Goal: Complete application form: Complete application form

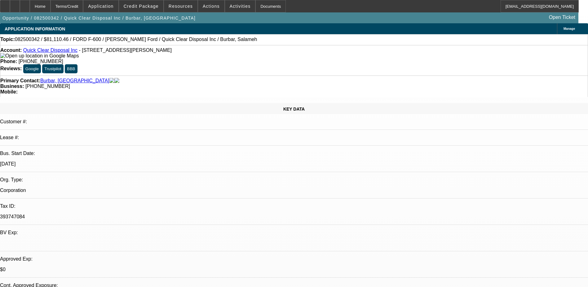
select select "0"
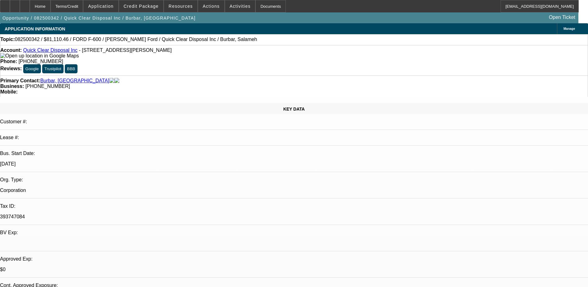
select select "0"
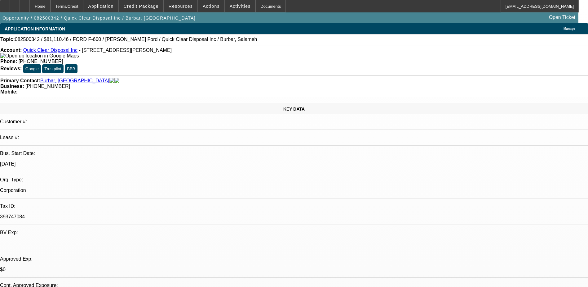
select select "0"
select select "1"
select select "2"
select select "21"
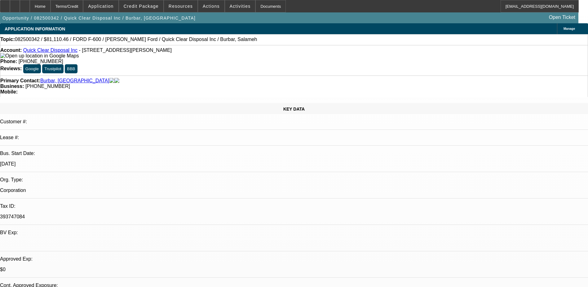
select select "1"
select select "2"
select select "21"
select select "1"
select select "2"
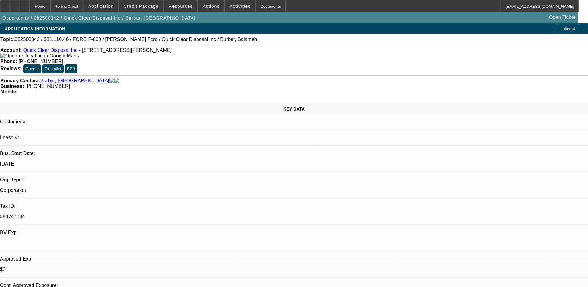
select select "21"
select select "1"
select select "2"
select select "19"
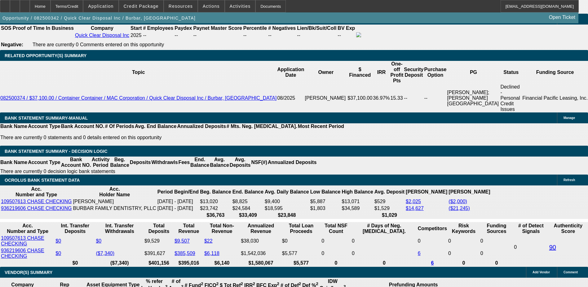
scroll to position [992, 0]
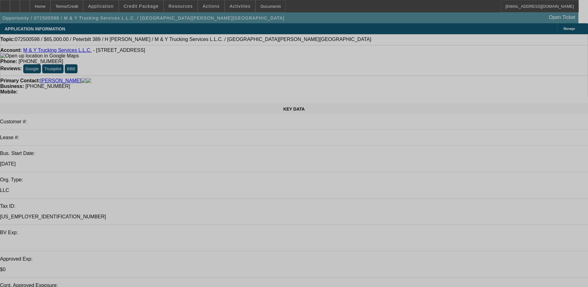
select select "0"
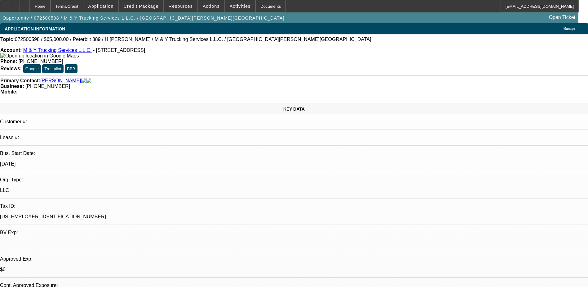
select select "2"
select select "0.1"
select select "0.15"
select select "2"
select select "0.1"
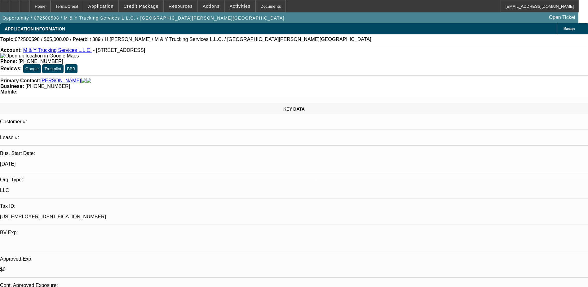
select select "0"
select select "2"
select select "0.1"
select select "0"
select select "2"
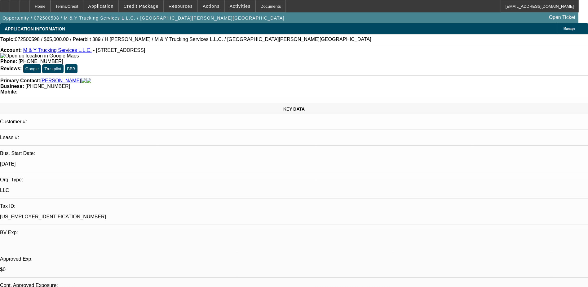
select select "0.1"
select select "1"
select select "2"
select select "4"
select select "1"
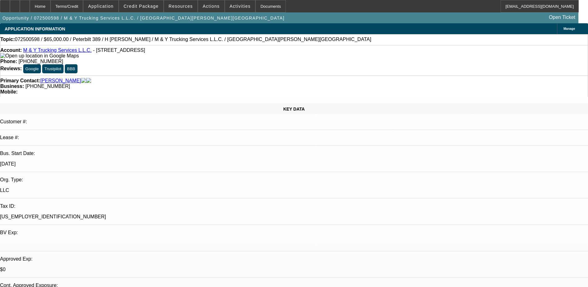
select select "2"
select select "4"
select select "1"
select select "2"
select select "4"
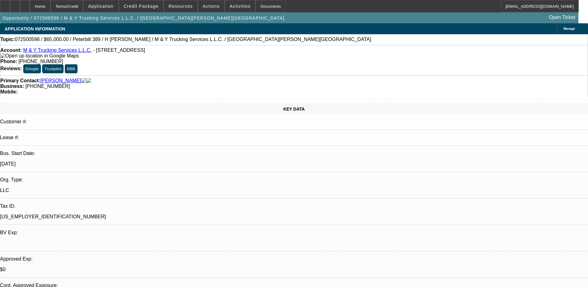
select select "1"
select select "2"
select select "4"
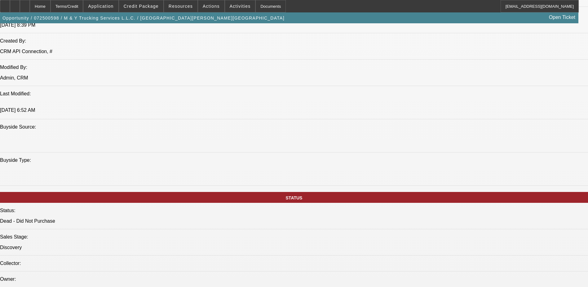
scroll to position [589, 0]
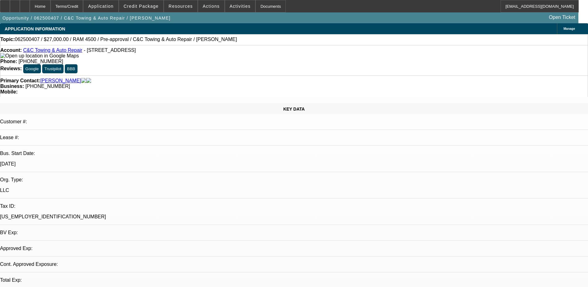
select select "0"
select select "2"
select select "3"
select select "0"
select select "6"
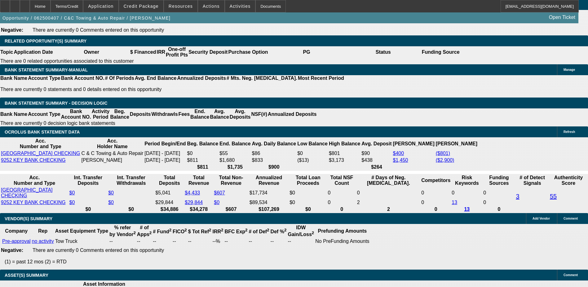
scroll to position [1054, 0]
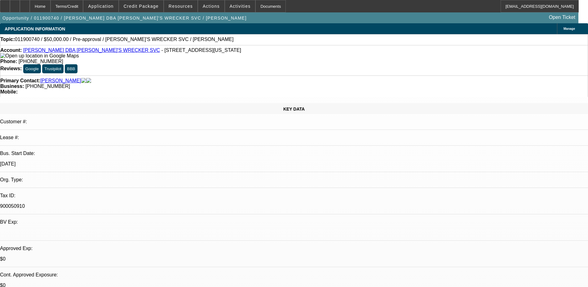
select select "0"
select select "2"
select select "0.1"
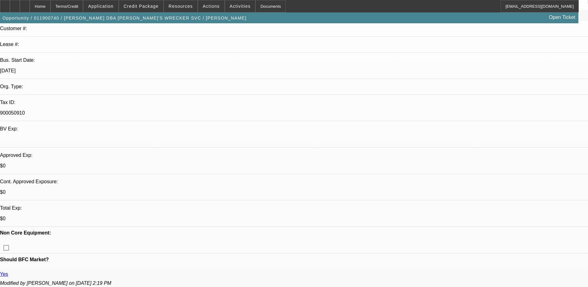
scroll to position [31, 0]
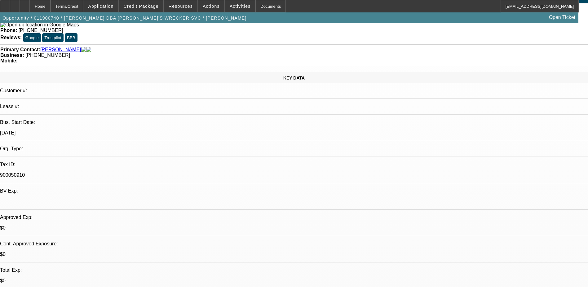
click at [146, 3] on span at bounding box center [141, 6] width 44 height 15
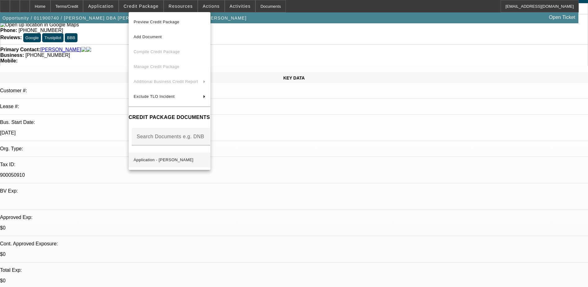
click at [186, 156] on span "Application - Pat Crow" at bounding box center [170, 159] width 72 height 7
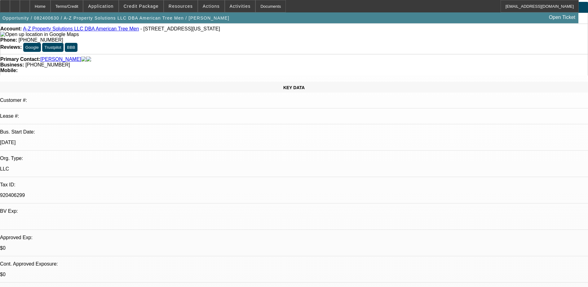
select select "0.15"
select select "0"
select select "0.1"
select select "0"
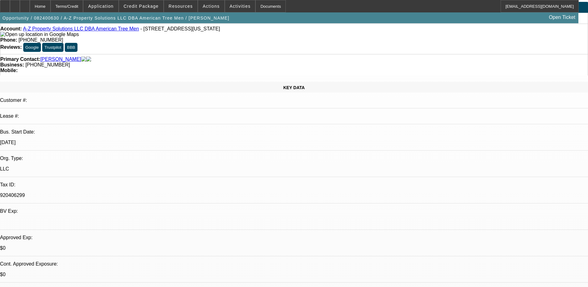
select select "0"
select select "0.1"
select select "0"
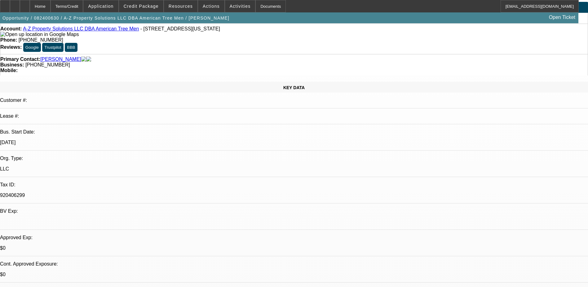
select select "0"
select select "0.1"
select select "1"
select select "6"
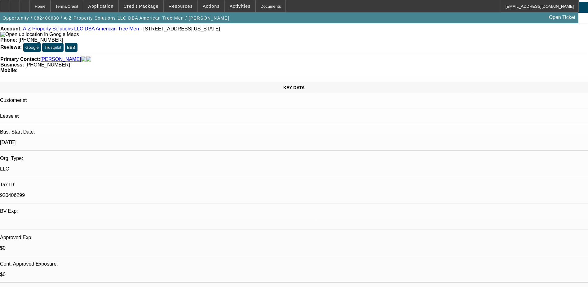
select select "1"
select select "6"
select select "1"
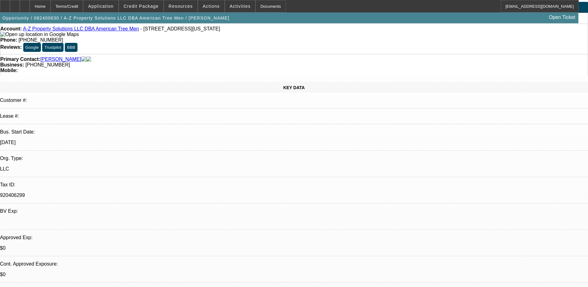
select select "4"
select select "1"
select select "4"
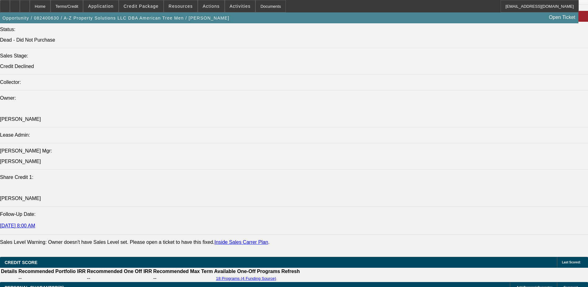
scroll to position [62, 0]
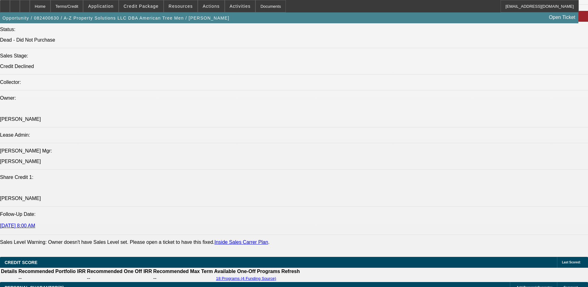
scroll to position [62, 0]
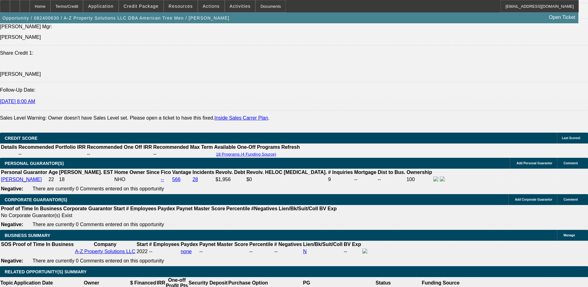
scroll to position [0, 0]
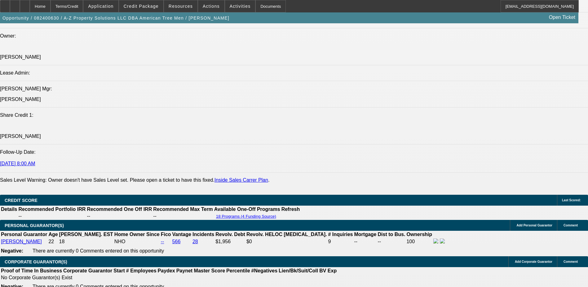
drag, startPoint x: 459, startPoint y: 73, endPoint x: 463, endPoint y: 59, distance: 14.9
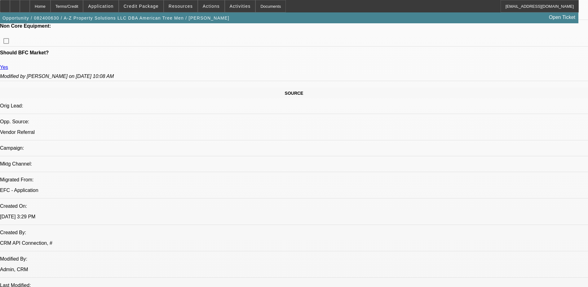
scroll to position [155, 0]
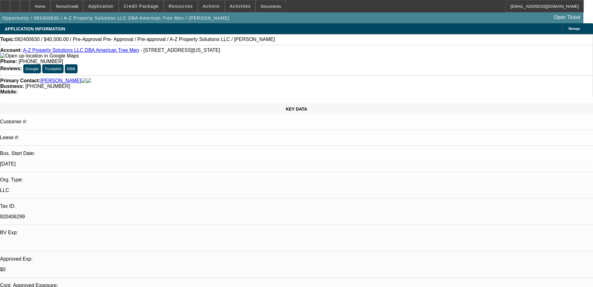
select select "0.15"
select select "0"
select select "6"
select select "0.1"
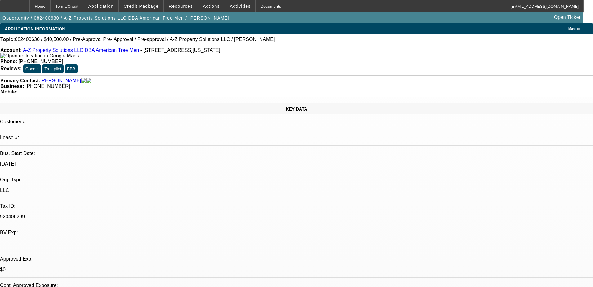
select select "0"
select select "6"
select select "0"
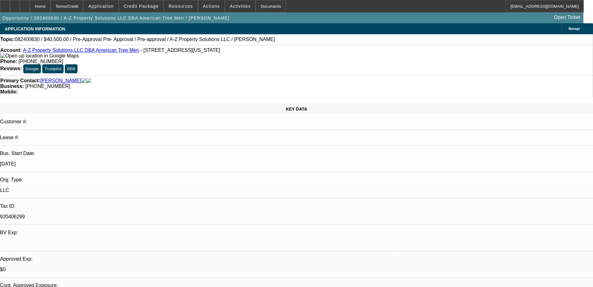
select select "0.1"
select select "4"
select select "0"
select select "0.1"
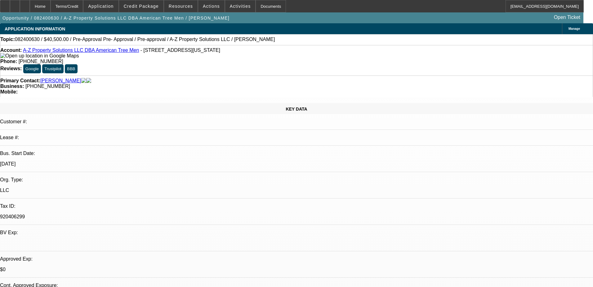
select select "4"
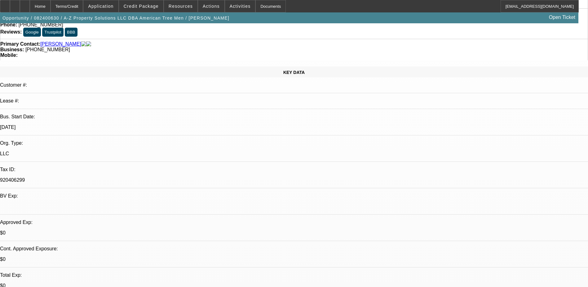
scroll to position [31, 0]
